Goal: Task Accomplishment & Management: Complete application form

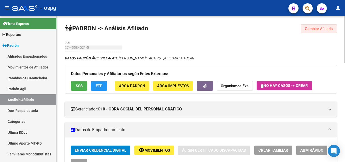
click at [309, 30] on span "Cambiar Afiliado" at bounding box center [319, 29] width 28 height 5
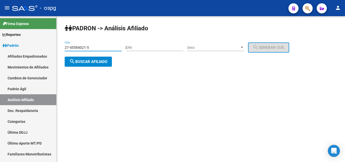
drag, startPoint x: 94, startPoint y: 48, endPoint x: 57, endPoint y: 45, distance: 36.7
click at [59, 45] on div "PADRON -> Análisis Afiliado 27-45584021-5 CUIL | DNI Sexo Sexo search Generar C…" at bounding box center [201, 49] width 289 height 67
type input "20-21100504-2"
click at [107, 60] on span "search Buscar afiliado" at bounding box center [88, 61] width 38 height 5
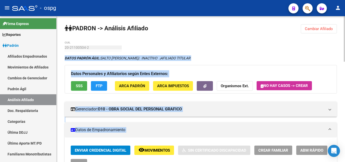
drag, startPoint x: 343, startPoint y: 54, endPoint x: 345, endPoint y: 67, distance: 13.7
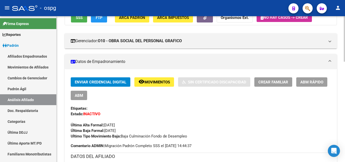
scroll to position [80, 0]
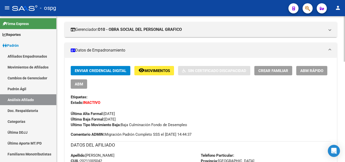
click at [345, 76] on div at bounding box center [344, 62] width 1 height 45
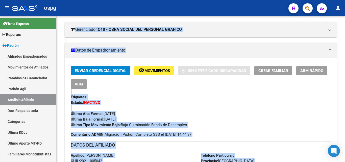
click at [303, 95] on div "Etiquetas:" at bounding box center [201, 97] width 260 height 6
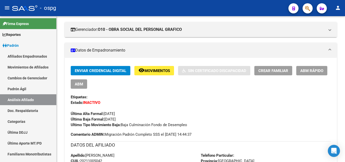
click at [315, 74] on button "ABM Rápido" at bounding box center [311, 70] width 31 height 9
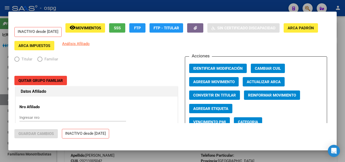
radio input "true"
type input "33-63761744-9"
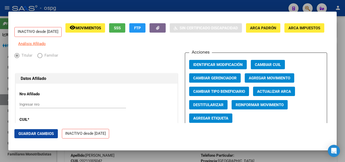
click at [278, 80] on span "Agregar Movimiento" at bounding box center [269, 78] width 41 height 5
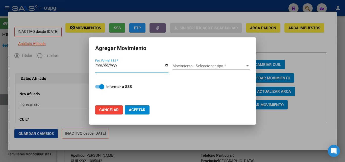
click at [249, 66] on div at bounding box center [247, 66] width 5 height 4
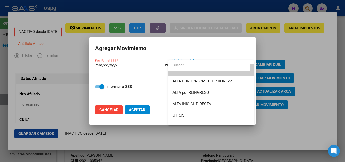
scroll to position [0, 0]
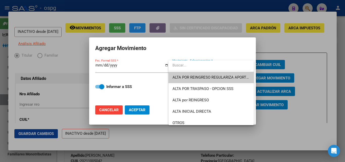
click at [312, 115] on div at bounding box center [172, 81] width 345 height 162
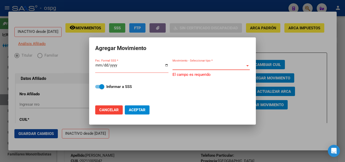
click at [247, 66] on div at bounding box center [247, 65] width 3 height 1
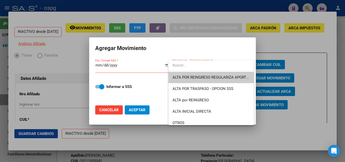
click at [247, 66] on input "dropdown search" at bounding box center [210, 65] width 82 height 11
click at [319, 99] on div at bounding box center [172, 81] width 345 height 162
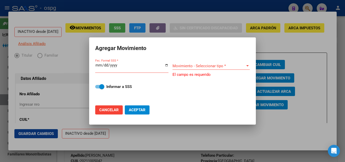
click at [249, 67] on div at bounding box center [247, 66] width 5 height 4
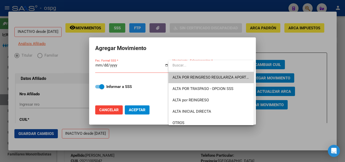
click at [325, 104] on div at bounding box center [172, 81] width 345 height 162
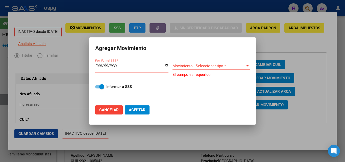
click at [271, 132] on div at bounding box center [172, 81] width 345 height 162
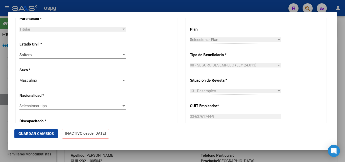
scroll to position [287, 0]
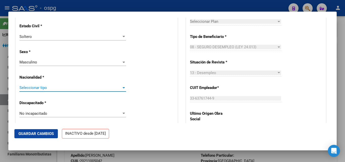
click at [123, 90] on div at bounding box center [124, 88] width 5 height 4
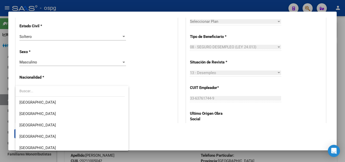
scroll to position [84, 0]
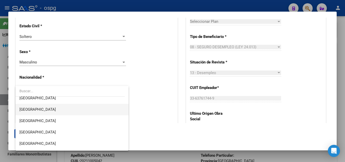
click at [42, 112] on span "[GEOGRAPHIC_DATA]" at bounding box center [71, 109] width 105 height 11
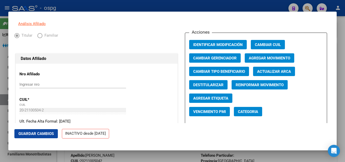
scroll to position [22, 0]
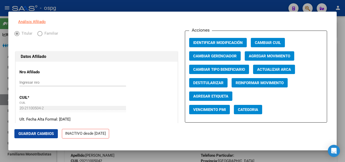
click at [279, 58] on span "Agregar Movimiento" at bounding box center [269, 56] width 41 height 5
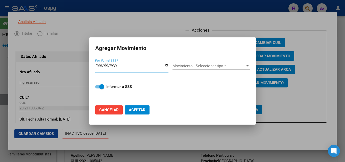
click at [248, 66] on div at bounding box center [247, 65] width 3 height 1
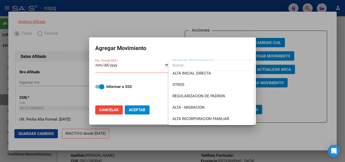
scroll to position [39, 0]
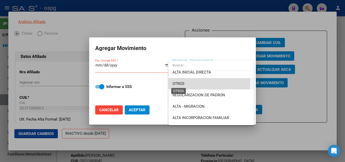
click at [174, 82] on span "OTROS" at bounding box center [179, 83] width 12 height 5
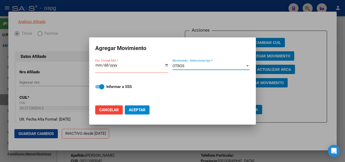
click at [106, 71] on input "Fec. Formal SSS *" at bounding box center [131, 67] width 73 height 8
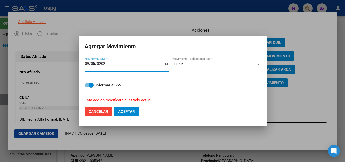
type input "[DATE]"
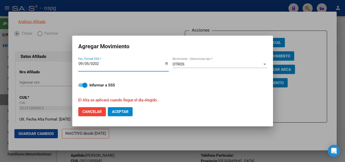
click at [122, 109] on button "Aceptar" at bounding box center [120, 111] width 25 height 9
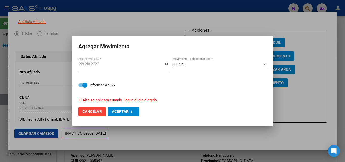
checkbox input "false"
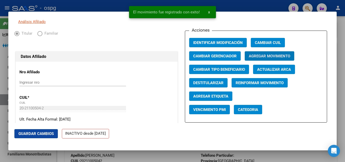
click at [245, 9] on div at bounding box center [172, 81] width 345 height 162
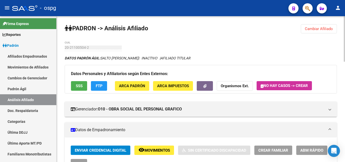
click at [345, 22] on div at bounding box center [344, 38] width 1 height 45
click at [324, 27] on span "Cambiar Afiliado" at bounding box center [319, 29] width 28 height 5
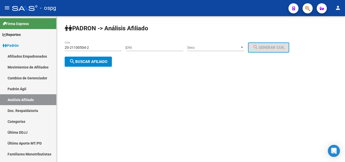
click at [98, 60] on span "search Buscar afiliado" at bounding box center [88, 61] width 38 height 5
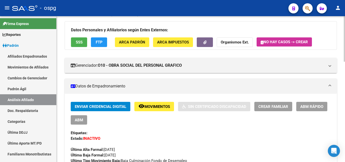
scroll to position [65, 0]
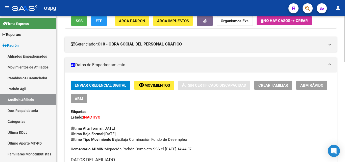
click at [345, 60] on div at bounding box center [344, 58] width 1 height 45
click at [307, 85] on span "ABM Rápido" at bounding box center [312, 85] width 23 height 5
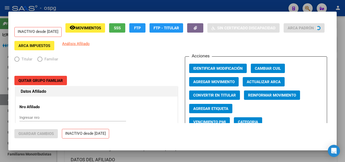
radio input "true"
type input "33-63761744-9"
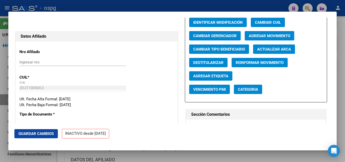
scroll to position [34, 0]
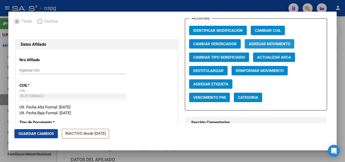
click at [275, 46] on span "Agregar Movimiento" at bounding box center [269, 44] width 41 height 5
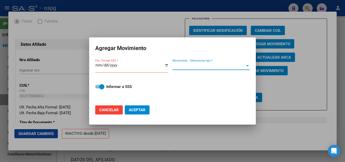
click at [247, 66] on div at bounding box center [247, 65] width 3 height 1
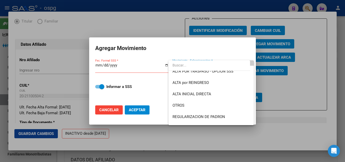
scroll to position [27, 0]
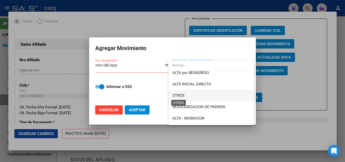
click at [178, 95] on span "OTROS" at bounding box center [179, 95] width 12 height 5
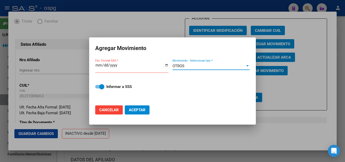
click at [97, 65] on input "Fec. Formal SSS *" at bounding box center [131, 67] width 73 height 8
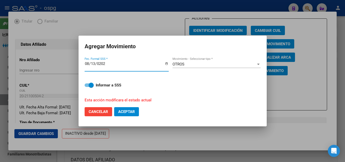
type input "[DATE]"
click at [122, 110] on span "Aceptar" at bounding box center [126, 111] width 17 height 5
checkbox input "false"
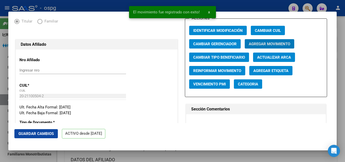
click at [342, 66] on div at bounding box center [172, 81] width 345 height 162
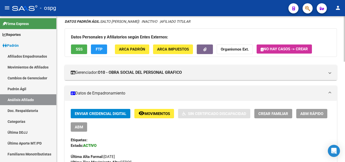
scroll to position [79, 0]
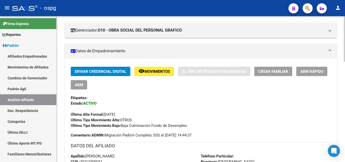
click at [345, 73] on div at bounding box center [344, 62] width 1 height 45
click at [316, 73] on span "ABM Rápido" at bounding box center [312, 71] width 23 height 5
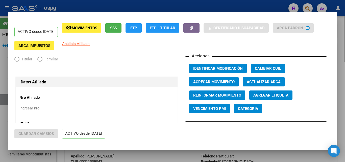
radio input "true"
type input "33-63761744-9"
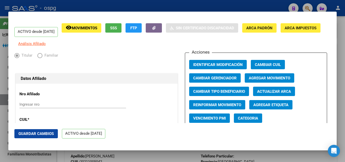
click at [270, 80] on span "Agregar Movimiento" at bounding box center [269, 78] width 41 height 5
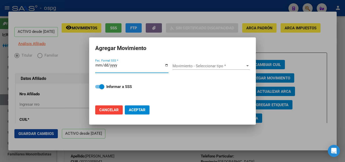
click at [249, 67] on div at bounding box center [247, 66] width 5 height 4
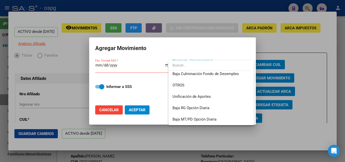
scroll to position [354, 0]
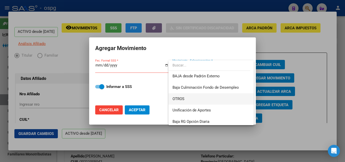
click at [185, 98] on span "OTROS" at bounding box center [211, 98] width 77 height 11
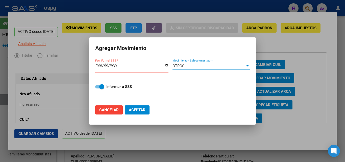
click at [97, 64] on input "Fec. Formal SSS *" at bounding box center [131, 67] width 73 height 8
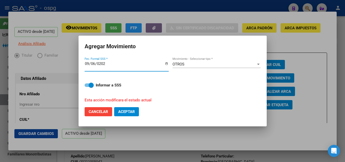
type input "[DATE]"
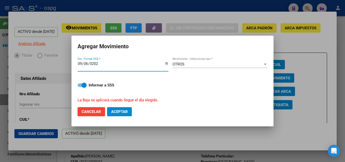
click at [122, 109] on span "Aceptar" at bounding box center [119, 111] width 17 height 5
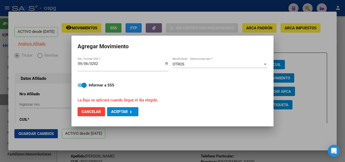
checkbox input "false"
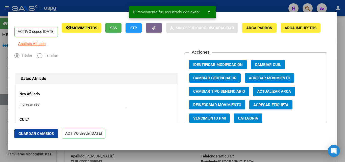
click at [339, 41] on div at bounding box center [172, 81] width 345 height 162
